Goal: Find specific page/section: Find specific page/section

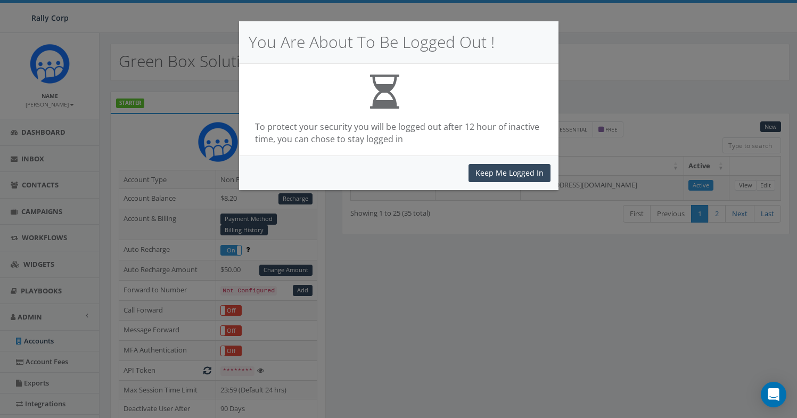
click at [493, 158] on div "Keep Me Logged In" at bounding box center [399, 173] width 320 height 35
click at [495, 169] on button "Keep Me Logged In" at bounding box center [510, 173] width 82 height 18
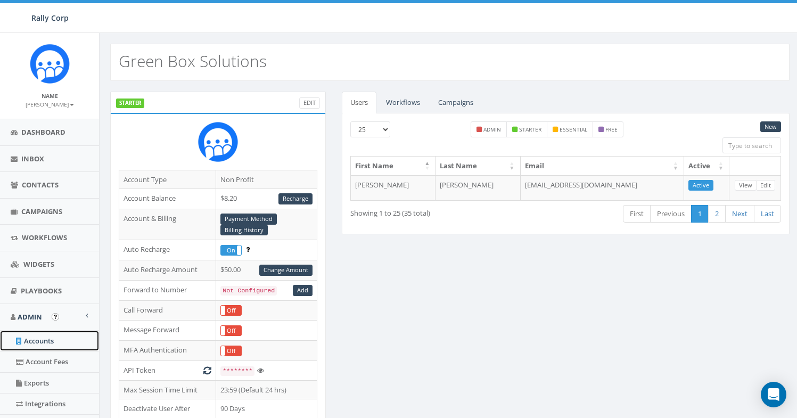
click at [54, 346] on link "Accounts" at bounding box center [49, 341] width 99 height 21
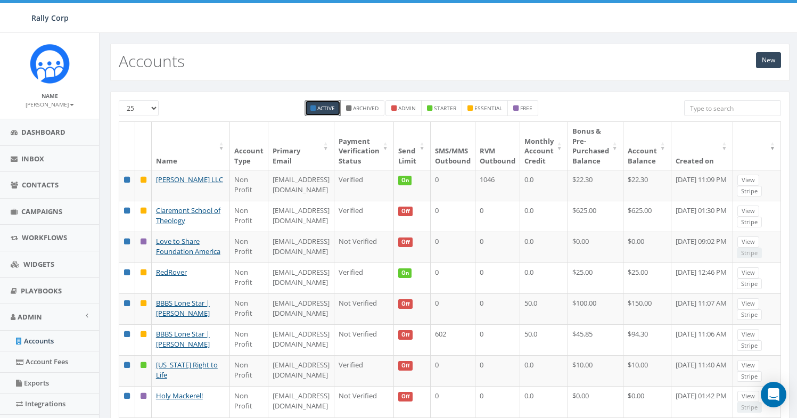
click at [704, 113] on input "search" at bounding box center [732, 108] width 97 height 16
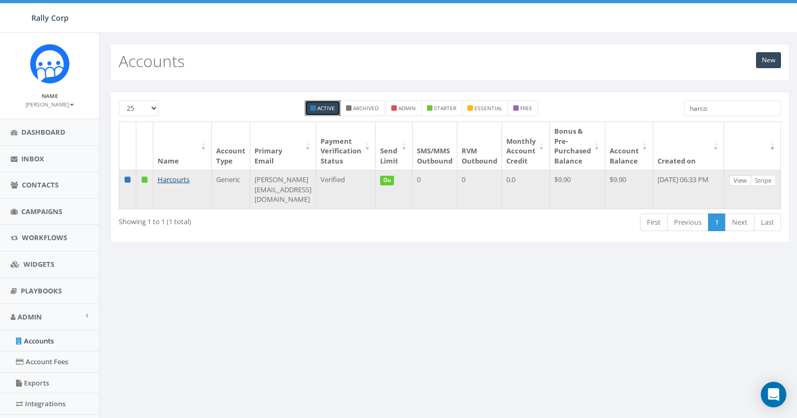
type input "harco"
click at [752, 177] on link "View" at bounding box center [741, 180] width 22 height 11
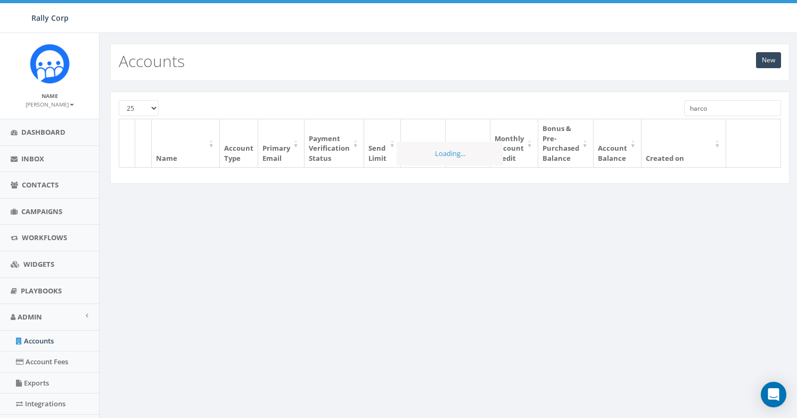
click at [695, 112] on input "harco" at bounding box center [732, 108] width 97 height 16
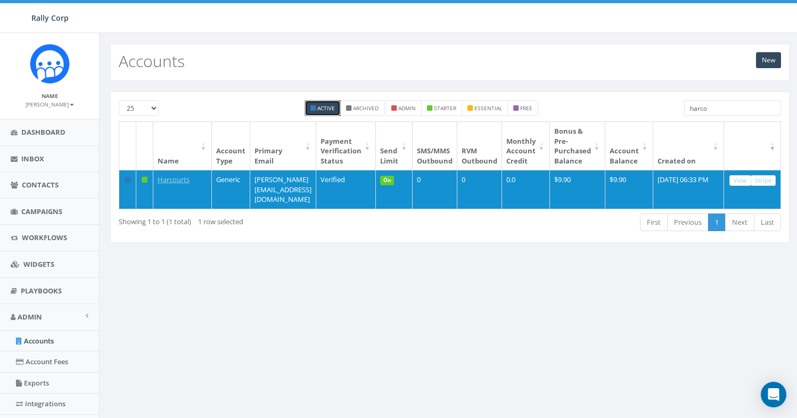
click at [695, 112] on input "harco" at bounding box center [732, 108] width 97 height 16
paste input "[PERSON_NAME] LLC"
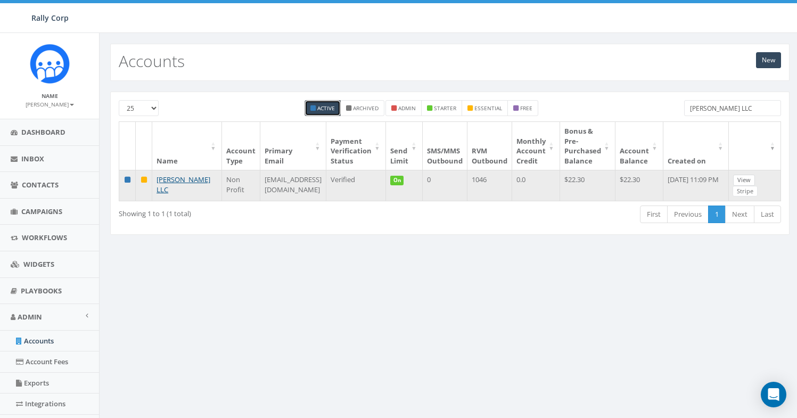
type input "[PERSON_NAME] LLC"
click at [749, 176] on link "View" at bounding box center [744, 180] width 22 height 11
